Goal: Task Accomplishment & Management: Manage account settings

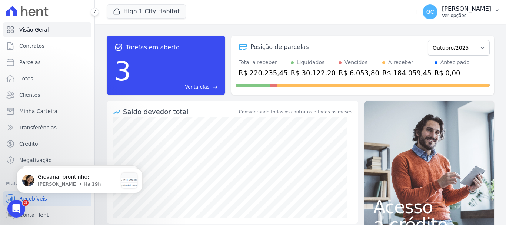
click at [445, 11] on p "[PERSON_NAME]" at bounding box center [466, 8] width 49 height 7
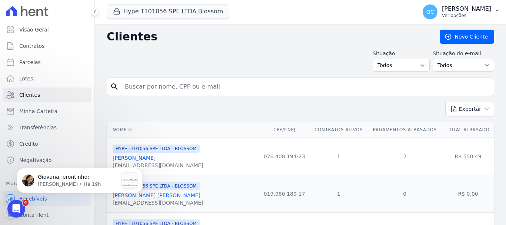
click at [488, 8] on p "[PERSON_NAME]" at bounding box center [466, 8] width 49 height 7
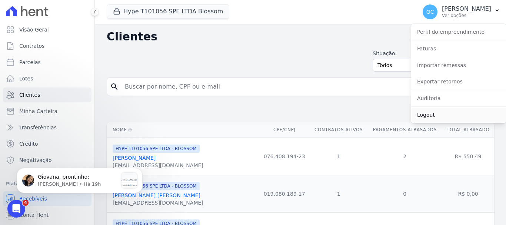
click at [427, 115] on link "Logout" at bounding box center [458, 114] width 95 height 13
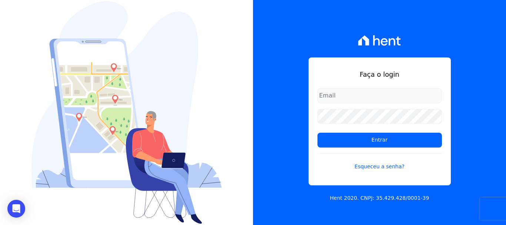
type input "[EMAIL_ADDRESS][DOMAIN_NAME]"
drag, startPoint x: 425, startPoint y: 94, endPoint x: 311, endPoint y: 94, distance: 114.1
click at [311, 94] on div "Faça o login [EMAIL_ADDRESS][DOMAIN_NAME] Entrar Esqueceu a senha?" at bounding box center [380, 121] width 142 height 128
